Goal: Use online tool/utility: Utilize a website feature to perform a specific function

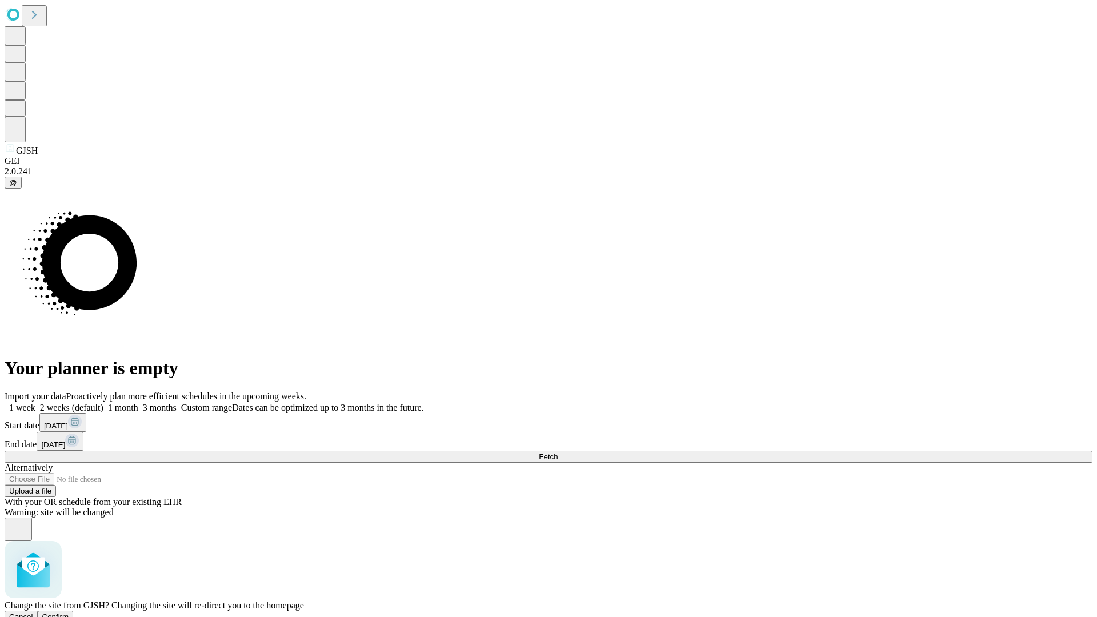
click at [69, 612] on span "Confirm" at bounding box center [55, 616] width 27 height 9
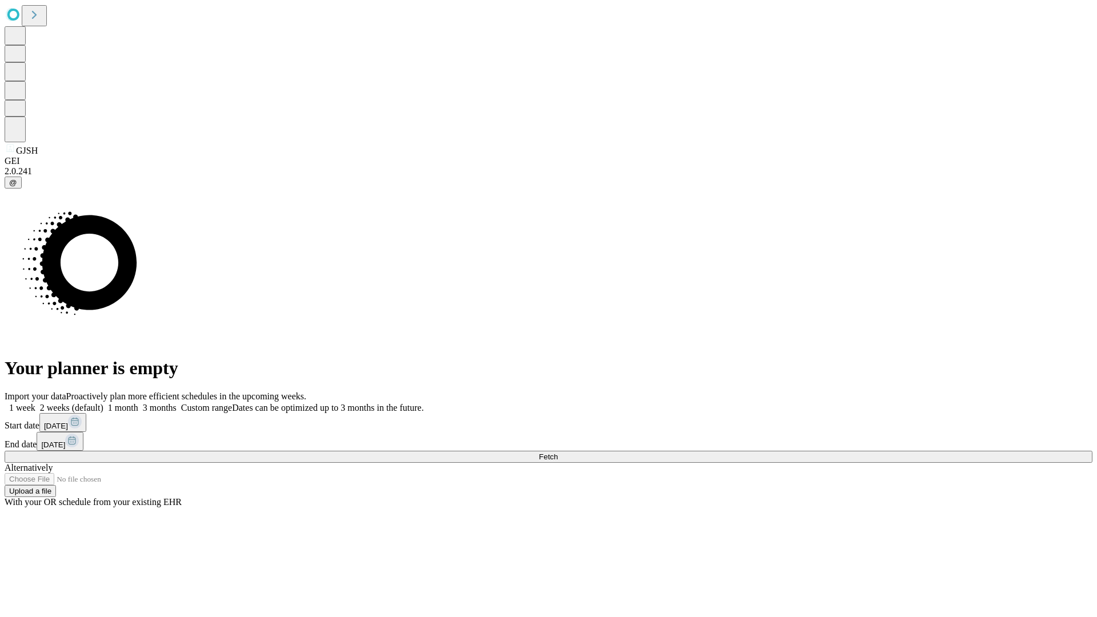
click at [35, 403] on label "1 week" at bounding box center [20, 408] width 31 height 10
click at [557, 452] on span "Fetch" at bounding box center [548, 456] width 19 height 9
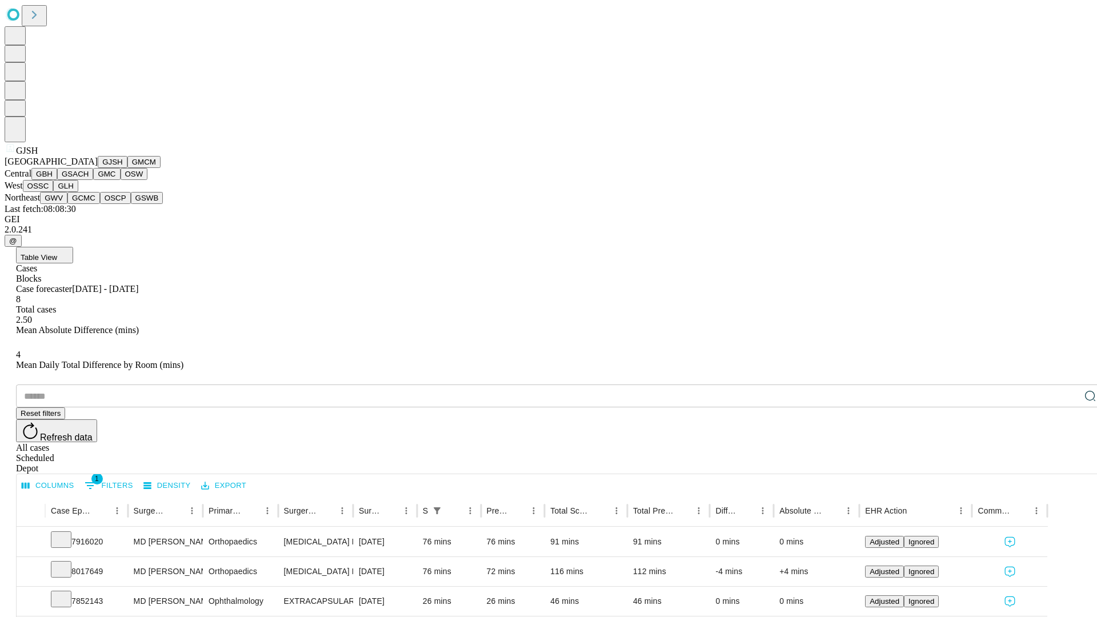
click at [127, 168] on button "GMCM" at bounding box center [143, 162] width 33 height 12
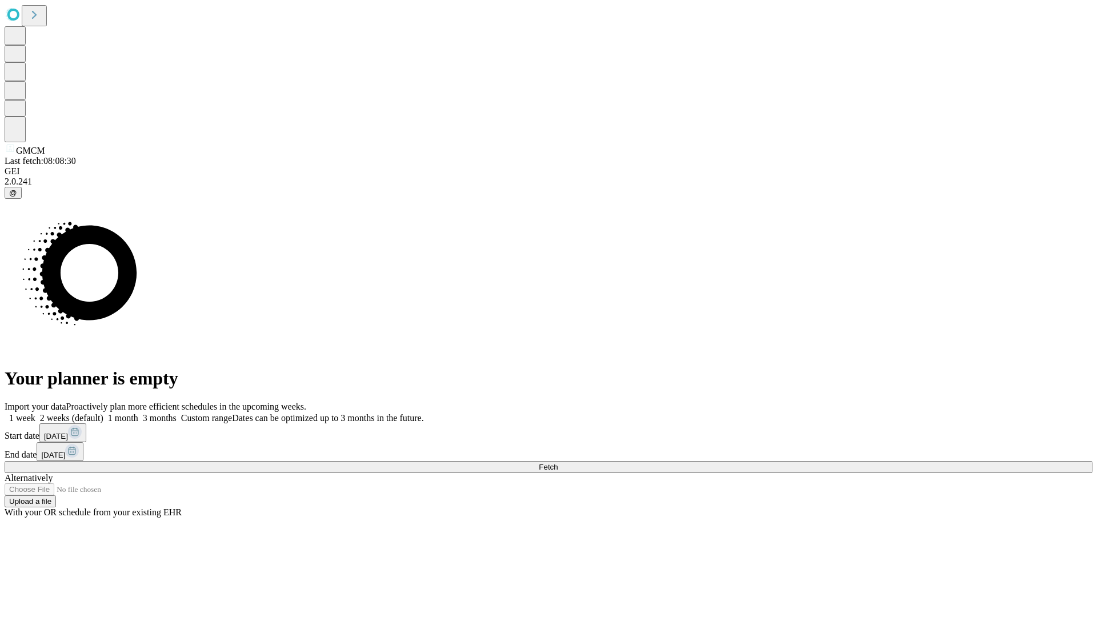
click at [35, 413] on label "1 week" at bounding box center [20, 418] width 31 height 10
click at [557, 463] on span "Fetch" at bounding box center [548, 467] width 19 height 9
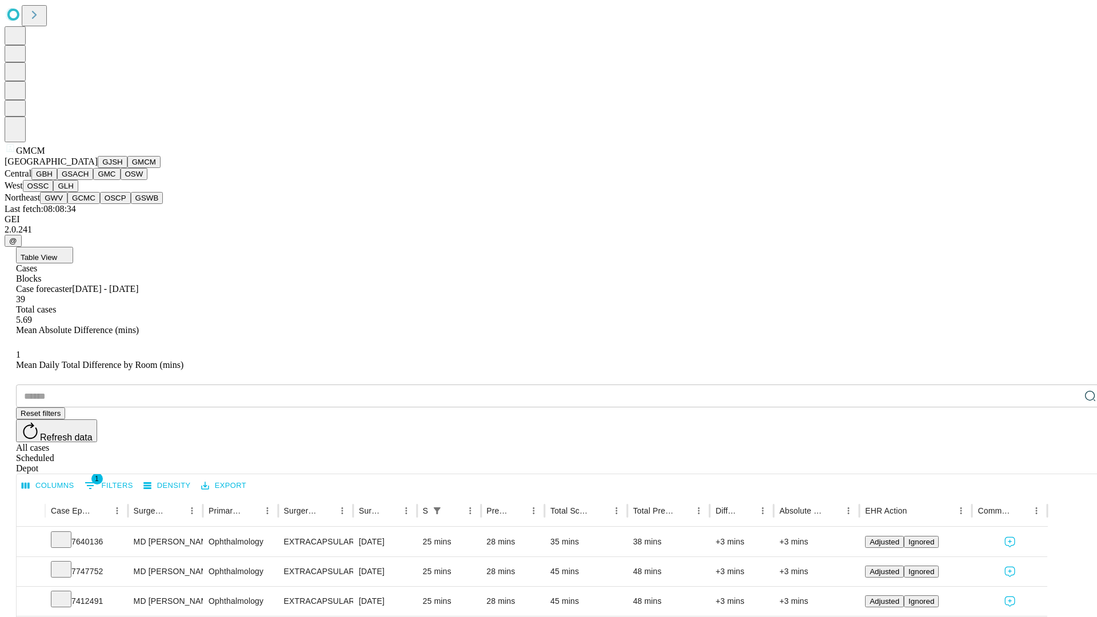
click at [57, 180] on button "GBH" at bounding box center [44, 174] width 26 height 12
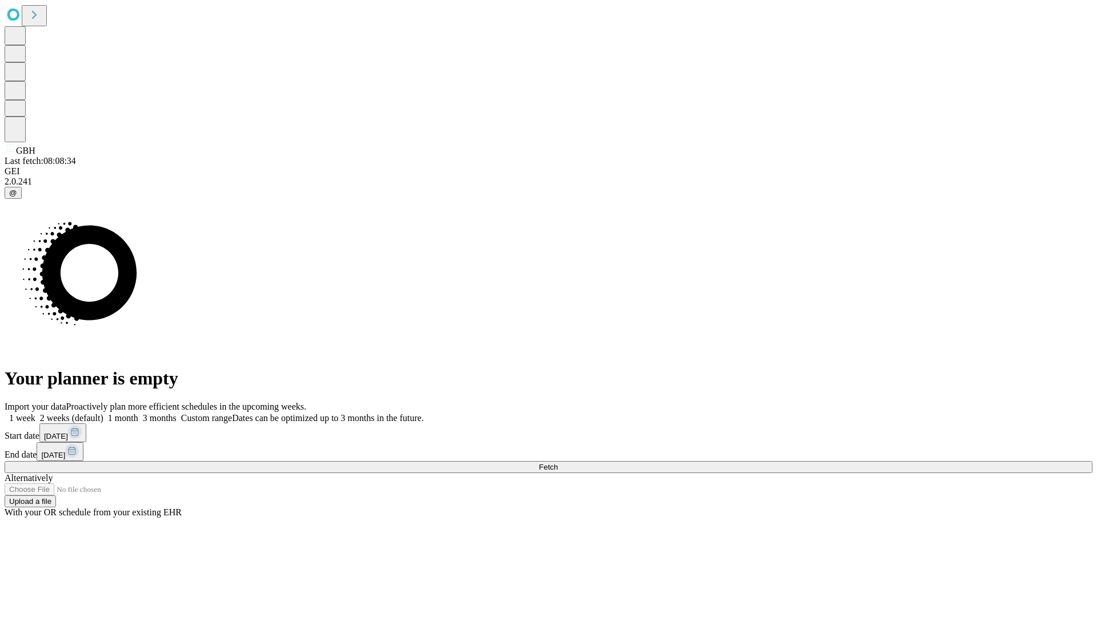
click at [35, 413] on label "1 week" at bounding box center [20, 418] width 31 height 10
click at [557, 463] on span "Fetch" at bounding box center [548, 467] width 19 height 9
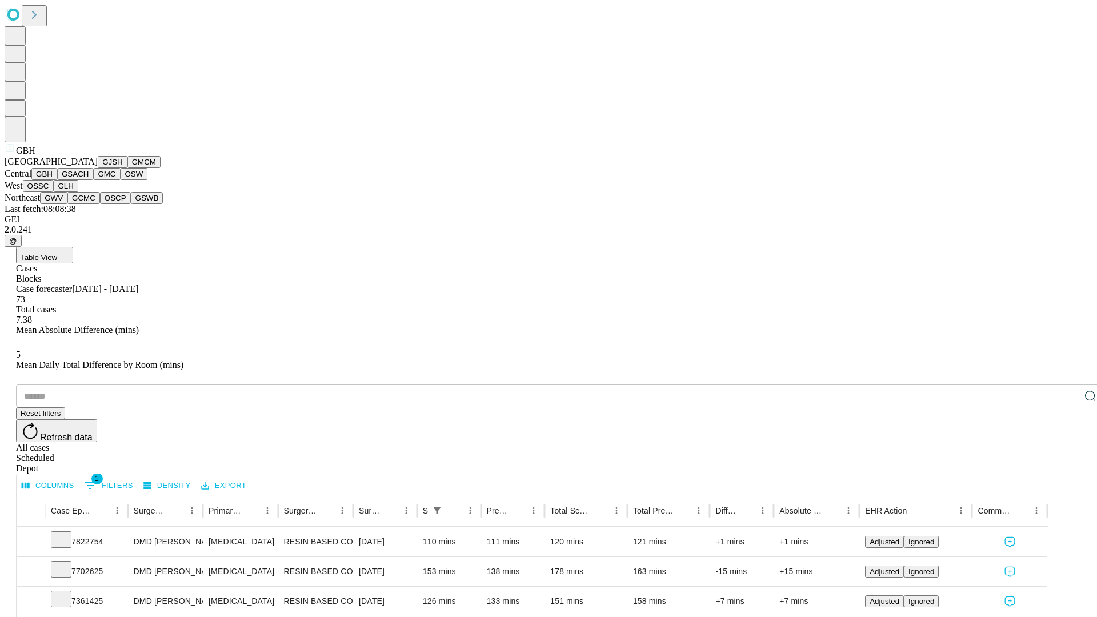
click at [89, 180] on button "GSACH" at bounding box center [75, 174] width 36 height 12
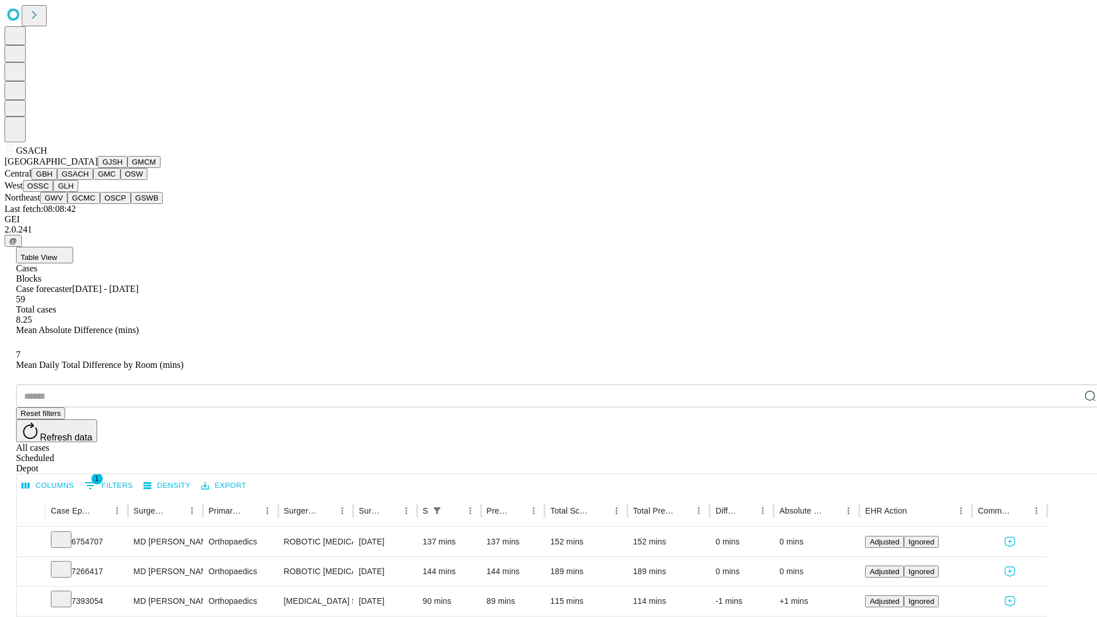
click at [93, 180] on button "GMC" at bounding box center [106, 174] width 27 height 12
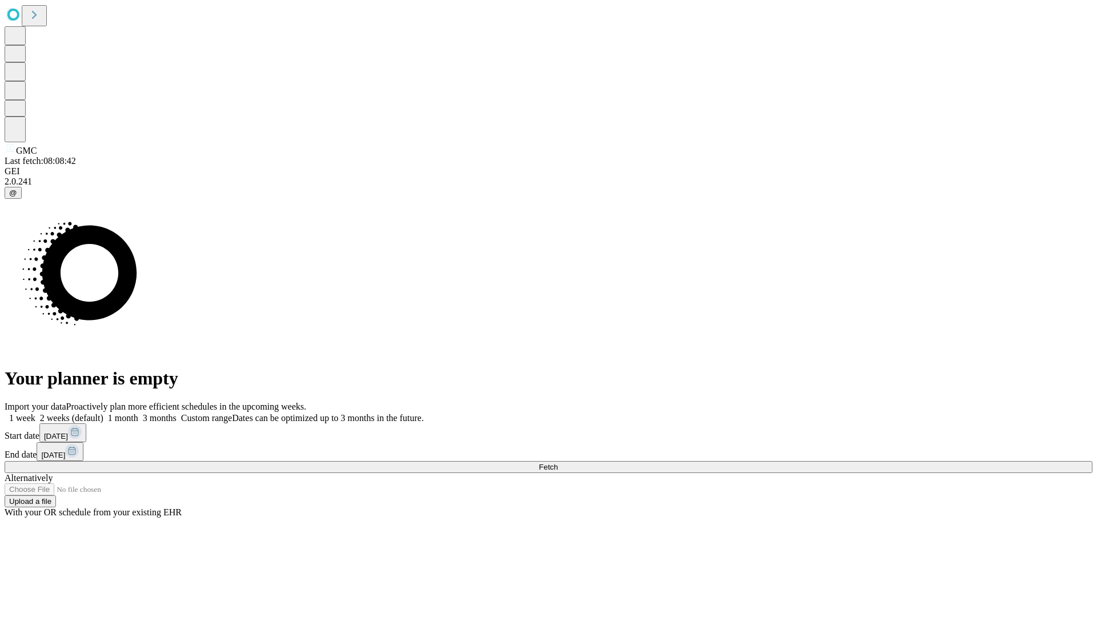
click at [35, 413] on label "1 week" at bounding box center [20, 418] width 31 height 10
click at [557, 463] on span "Fetch" at bounding box center [548, 467] width 19 height 9
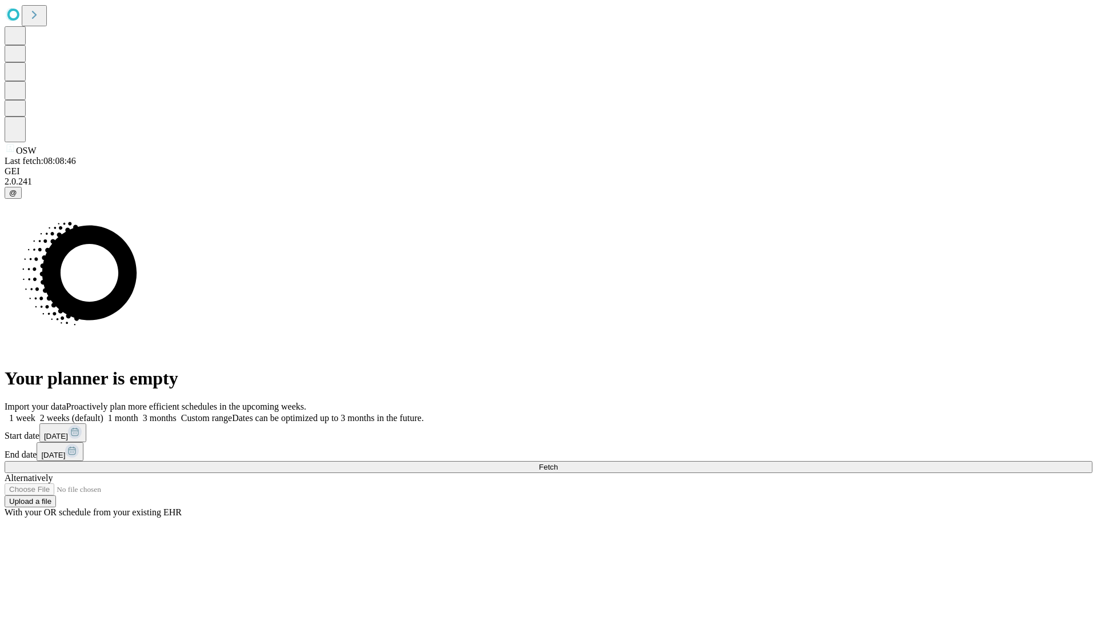
click at [35, 413] on label "1 week" at bounding box center [20, 418] width 31 height 10
click at [557, 463] on span "Fetch" at bounding box center [548, 467] width 19 height 9
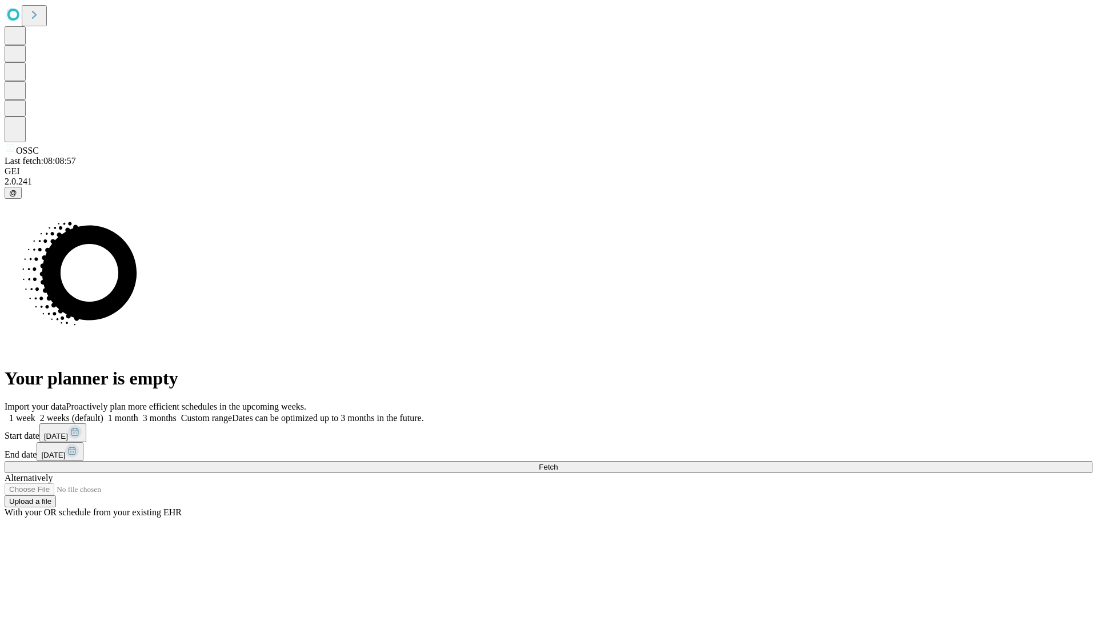
click at [557, 463] on span "Fetch" at bounding box center [548, 467] width 19 height 9
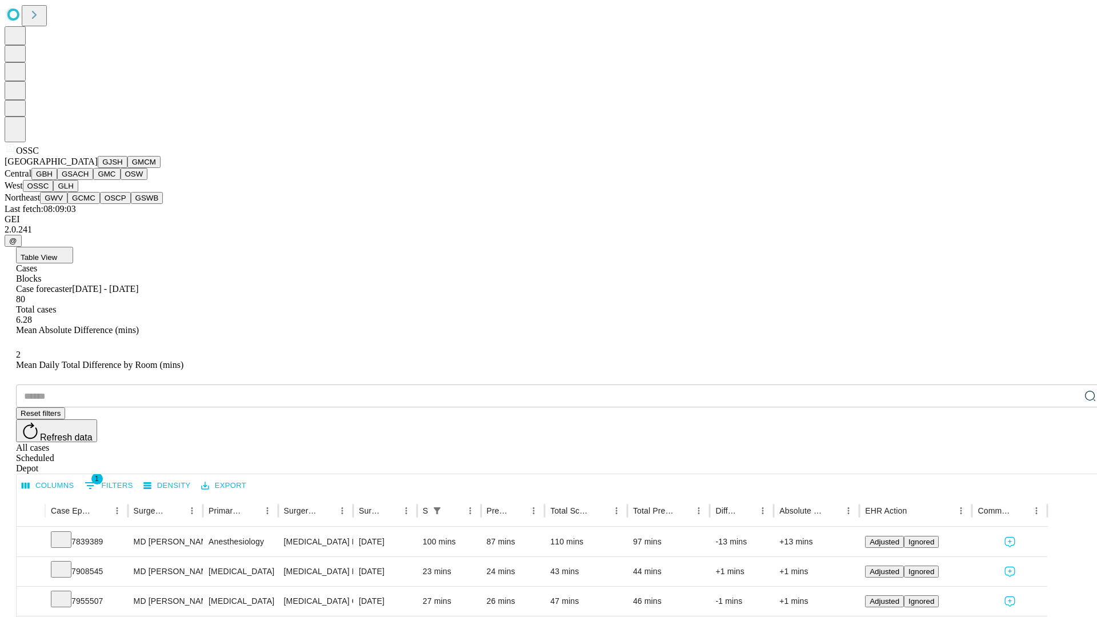
click at [78, 192] on button "GLH" at bounding box center [65, 186] width 25 height 12
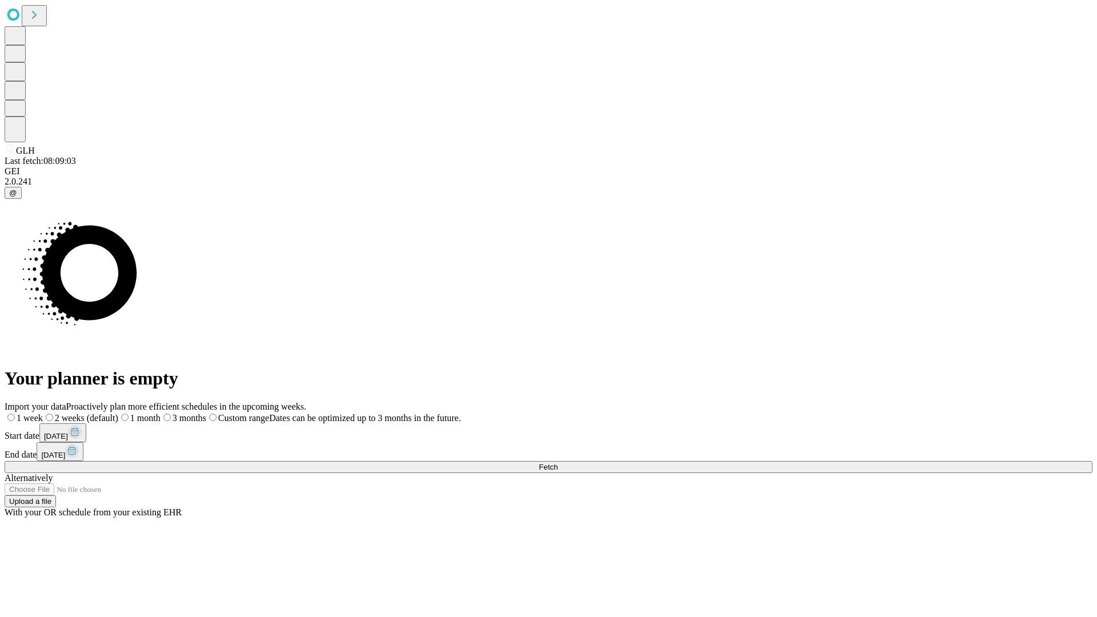
click at [43, 413] on label "1 week" at bounding box center [24, 418] width 38 height 10
click at [557, 463] on span "Fetch" at bounding box center [548, 467] width 19 height 9
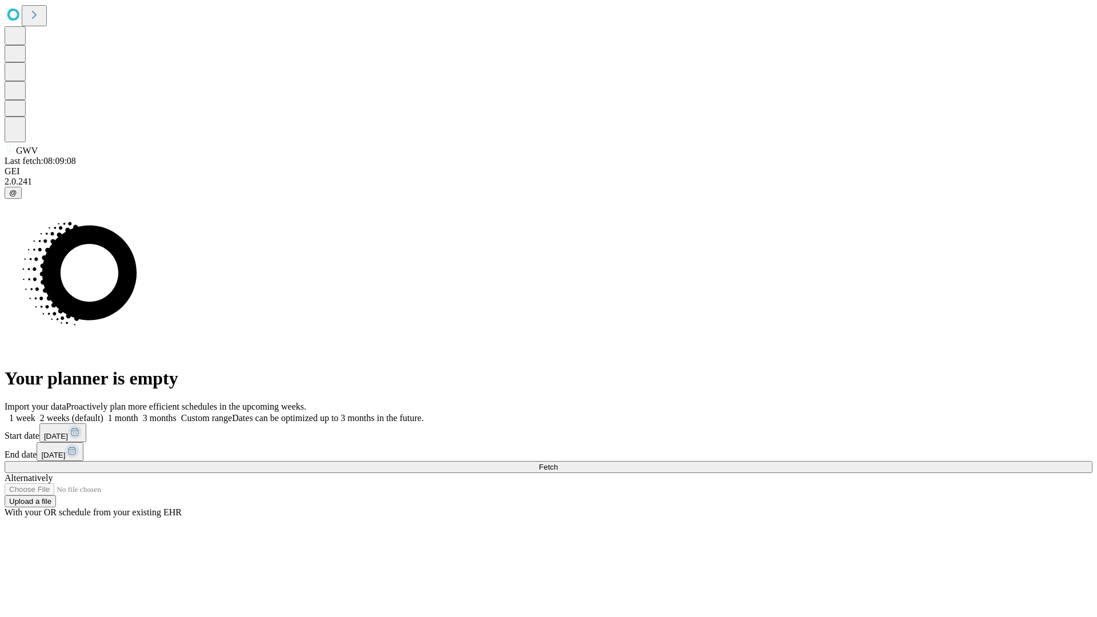
click at [557, 463] on span "Fetch" at bounding box center [548, 467] width 19 height 9
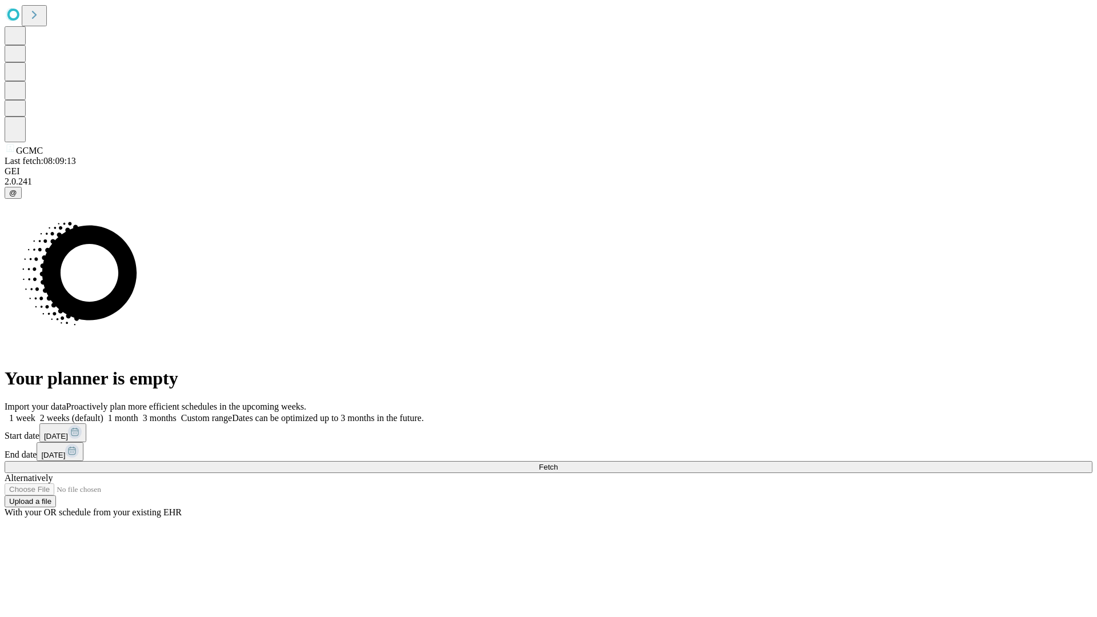
click at [35, 413] on label "1 week" at bounding box center [20, 418] width 31 height 10
click at [557, 463] on span "Fetch" at bounding box center [548, 467] width 19 height 9
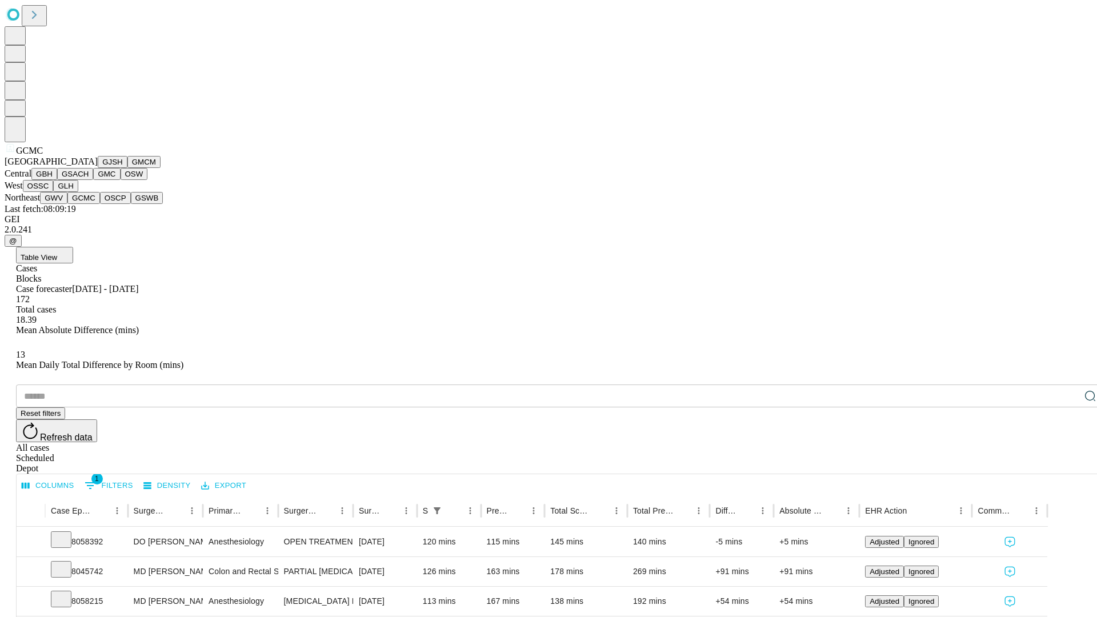
click at [100, 204] on button "OSCP" at bounding box center [115, 198] width 31 height 12
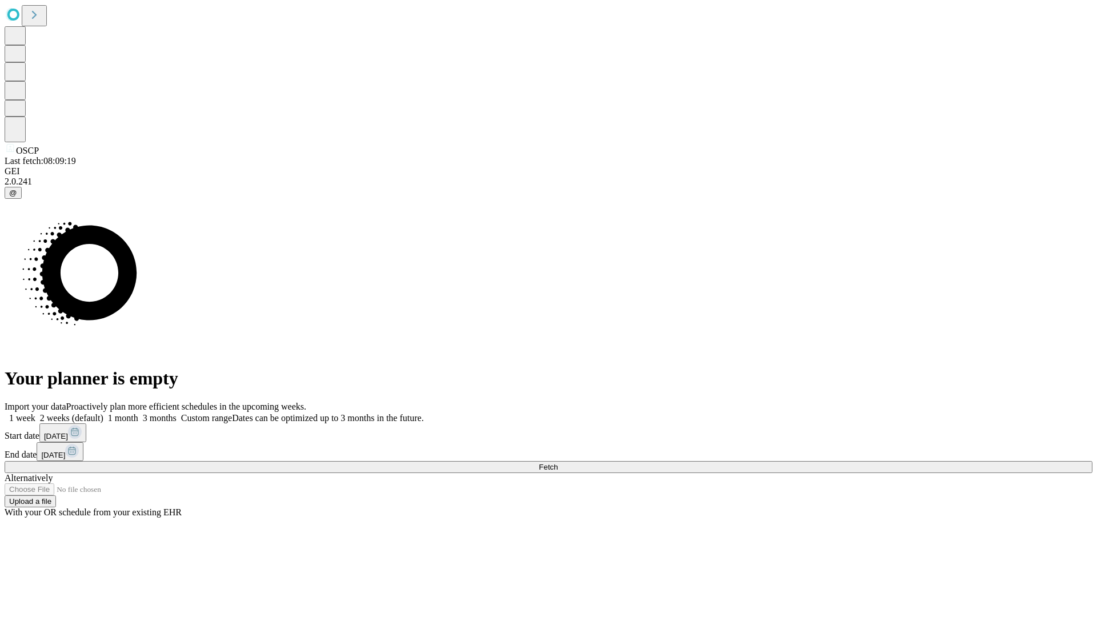
click at [35, 413] on label "1 week" at bounding box center [20, 418] width 31 height 10
click at [557, 463] on span "Fetch" at bounding box center [548, 467] width 19 height 9
